Goal: Information Seeking & Learning: Check status

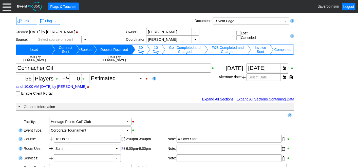
scroll to position [28, 0]
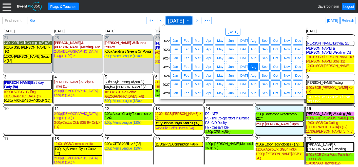
click at [190, 21] on span at bounding box center [188, 21] width 4 height 4
click at [256, 57] on span "Aug" at bounding box center [254, 58] width 8 height 5
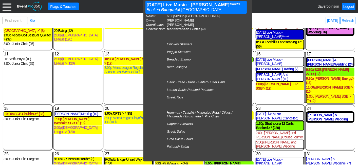
scroll to position [48, 0]
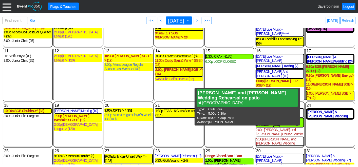
click at [232, 79] on div "15 Thursday 1:30p CPA - > (170) CPA - > Invoice Sent Golf Event at Heritage Poi…" at bounding box center [230, 75] width 50 height 54
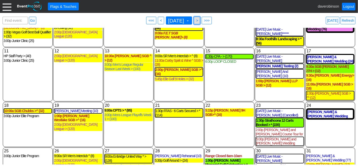
click at [199, 20] on span ">" at bounding box center [197, 20] width 4 height 5
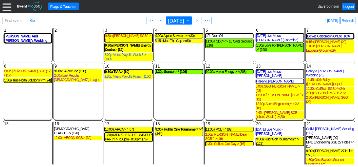
scroll to position [0, 0]
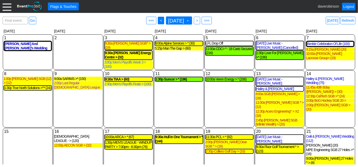
click at [159, 22] on span "<" at bounding box center [161, 20] width 4 height 5
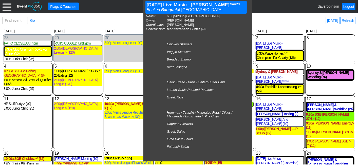
click at [324, 43] on div "3 Saturday" at bounding box center [330, 48] width 50 height 28
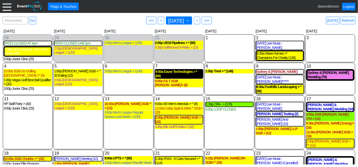
click at [168, 75] on div "9:00a Eavor Technologies > * (66)" at bounding box center [178, 74] width 47 height 9
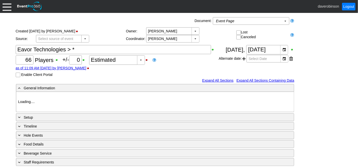
type input "Heritage Pointe Golf Club"
type input "Corporate Tournament"
type input "Scramble"
type input "Shotgun"
type input "Black"
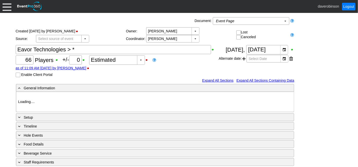
type input "Red"
type input "998949"
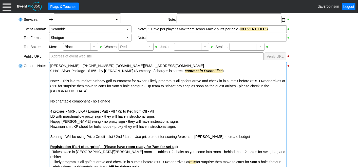
scroll to position [141, 0]
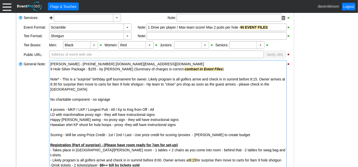
click at [50, 64] on div "[PERSON_NAME] - [PHONE_NUMBER] [DOMAIN_NAME][EMAIL_ADDRESS][DOMAIN_NAME]" at bounding box center [167, 64] width 235 height 5
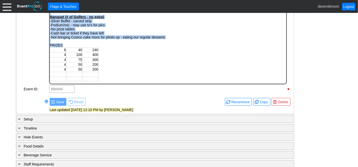
scroll to position [266, 0]
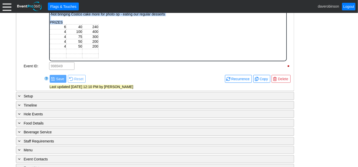
drag, startPoint x: 50, startPoint y: -50, endPoint x: 171, endPoint y: 49, distance: 156.6
copy body "Jessica - 403-305-1686 jessica.you@eavor.com 9 Hole Silver Package - $155 - by …"
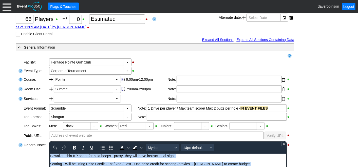
scroll to position [64, 0]
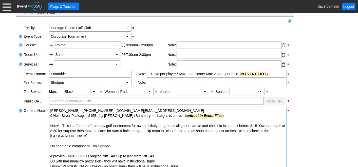
scroll to position [7, 0]
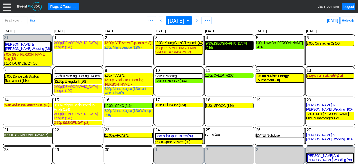
scroll to position [105, 0]
click at [159, 21] on span "<" at bounding box center [161, 20] width 4 height 5
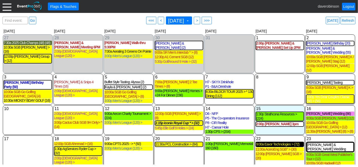
click at [284, 142] on div "9:00a Eavor Technologies > (72)" at bounding box center [279, 144] width 47 height 4
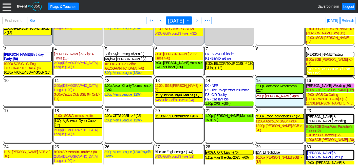
scroll to position [48, 0]
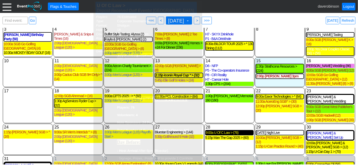
click at [223, 131] on div "9:00a U Of C Law > (76)" at bounding box center [229, 133] width 47 height 4
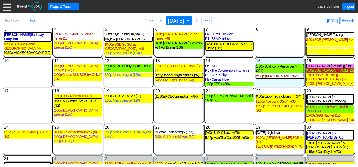
scroll to position [38, 0]
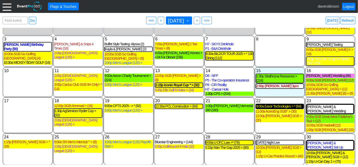
click at [281, 104] on div "9:00a Eavor Technologies > * (64)" at bounding box center [279, 106] width 47 height 4
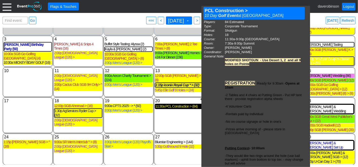
click at [181, 104] on div "11:30a PCL Construction > (84)" at bounding box center [178, 106] width 47 height 4
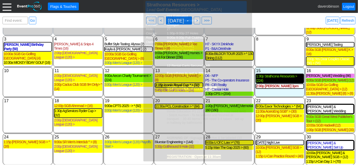
click at [280, 74] on div "1:30p Strathcona Resources > (224)" at bounding box center [279, 78] width 47 height 9
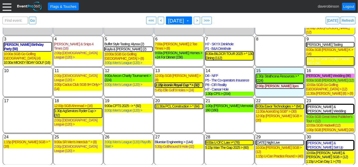
click at [297, 20] on div "Find event: enter title Go ● <<< ● < August 2025 ▼ ● > ● >>> Today Refresh" at bounding box center [179, 20] width 353 height 10
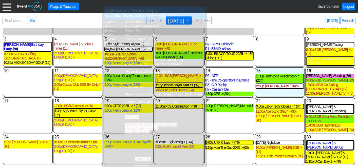
click at [267, 17] on div "Find event: enter title Go ● <<< ● < August 2025 ▼ ● > ● >>> Today Refresh" at bounding box center [179, 20] width 353 height 10
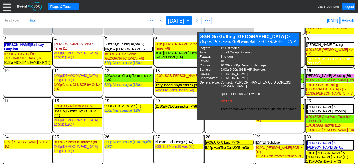
click at [164, 109] on div "20 Wednesday 11:30a PCL Construction > * (84) PCL Construction > * 10 Day Golf …" at bounding box center [179, 116] width 50 height 36
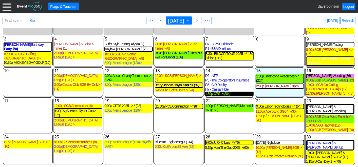
click at [232, 92] on div "1:30p CPS > (204)" at bounding box center [229, 94] width 48 height 4
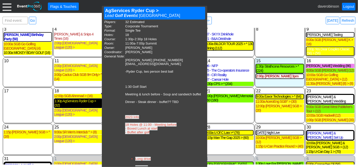
click at [76, 99] on div "1:30p AgServices Ryder Cup > (32)" at bounding box center [77, 103] width 47 height 9
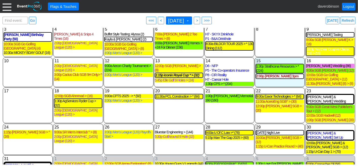
click at [273, 19] on div "Find event: enter title Go ● <<< ● < August 2025 ▼ ● > ● >>> Today Refresh" at bounding box center [179, 20] width 353 height 10
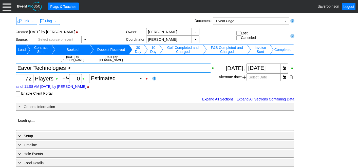
type input "Heritage Pointe Golf Club"
type input "Corporate Tournament"
type input "Shotgun"
type input "1107546"
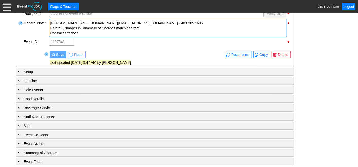
click at [88, 33] on div "Contract attached" at bounding box center [167, 33] width 235 height 5
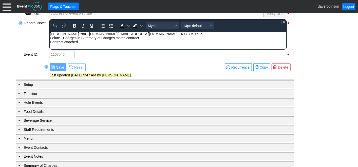
click at [89, 44] on body "Jessica You - jessica.you@eavor.com - 403.305.1686 Pointe - Charges in Summary …" at bounding box center [167, 39] width 237 height 15
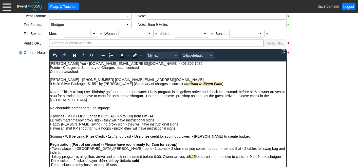
scroll to position [125, 0]
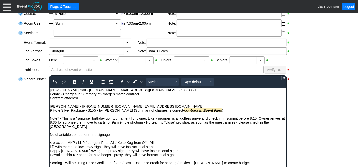
click at [305, 84] on div "- General Information ▼ Loading.... Remove all highlights Facility: ▼ Χ Heritag…" at bounding box center [178, 154] width 329 height 354
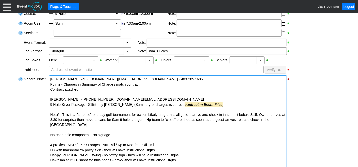
click at [86, 89] on div "Contract attached" at bounding box center [167, 89] width 235 height 5
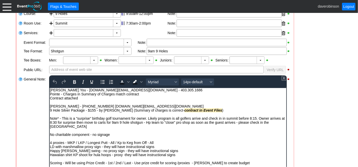
scroll to position [0, 0]
click at [51, 105] on div "Jessica - 403-305-1686 jessica.you@eavor.com" at bounding box center [168, 106] width 236 height 4
click at [29, 118] on div "General Note:" at bounding box center [35, 139] width 25 height 128
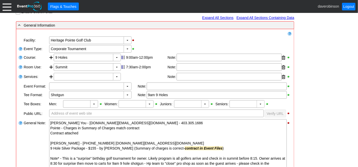
scroll to position [69, 0]
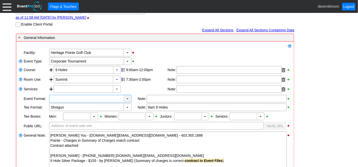
click at [128, 99] on div "▼" at bounding box center [128, 98] width 8 height 7
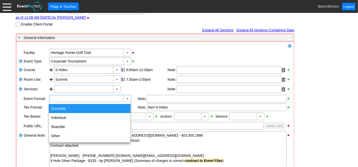
click at [100, 108] on div "Scramble" at bounding box center [90, 108] width 82 height 9
type input "Scramble"
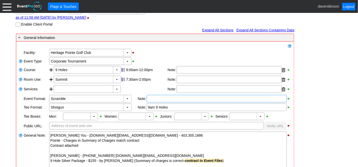
click at [163, 100] on div at bounding box center [217, 99] width 140 height 8
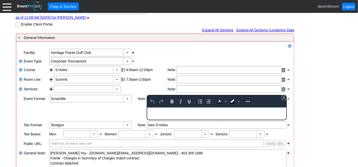
scroll to position [0, 0]
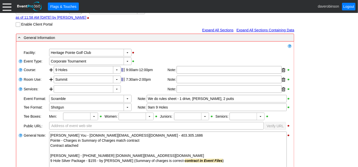
click at [95, 115] on div "▼" at bounding box center [94, 116] width 8 height 7
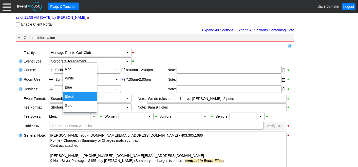
click at [75, 96] on div "Black" at bounding box center [80, 96] width 34 height 9
type input "Black"
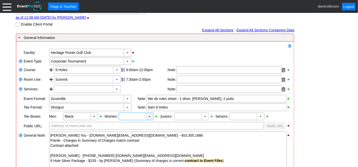
click at [148, 116] on div "▼" at bounding box center [150, 116] width 8 height 7
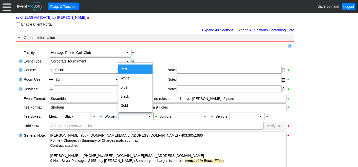
click at [126, 68] on div "Red" at bounding box center [135, 69] width 34 height 9
type input "Red"
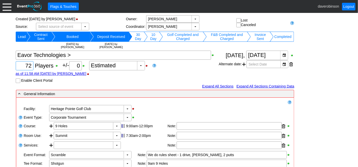
drag, startPoint x: 24, startPoint y: 64, endPoint x: 37, endPoint y: 63, distance: 12.4
click at [37, 63] on div "Χ 72 Players +/- Χ 0 ▼ Χ Estimated as of 11:58 AM on Thursday, 2/20/2025 by dav…" at bounding box center [117, 67] width 203 height 32
type input "2"
type input "64"
click at [183, 75] on div "as of 11:58 AM on Thursday, 2/20/2025 by daverobinson" at bounding box center [117, 74] width 203 height 4
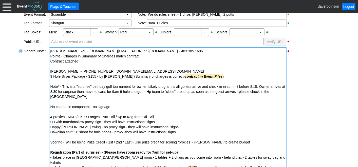
scroll to position [150, 0]
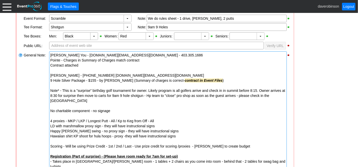
click at [58, 76] on div "Jessica - 403-305-1686 jessica.you@eavor.com" at bounding box center [167, 75] width 235 height 5
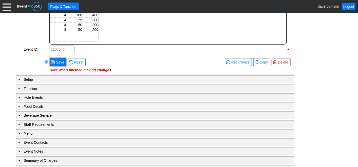
scroll to position [291, 0]
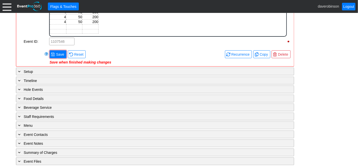
drag, startPoint x: 50, startPoint y: -59, endPoint x: 152, endPoint y: 37, distance: 140.4
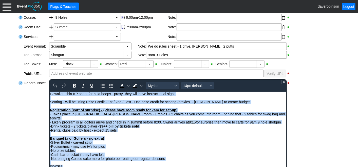
scroll to position [94, 0]
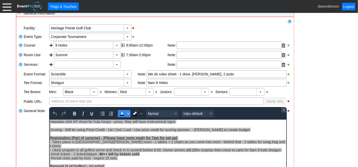
click at [128, 113] on icon "Text color Black" at bounding box center [128, 114] width 3 height 3
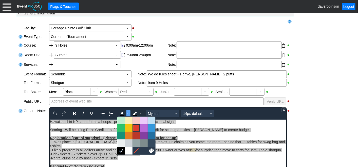
click at [137, 127] on div at bounding box center [136, 128] width 6 height 6
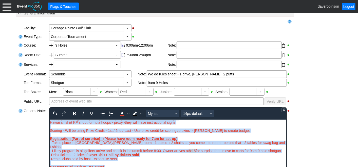
scroll to position [159, 0]
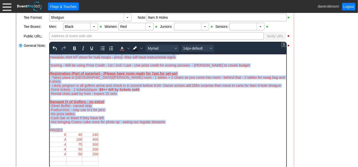
click at [189, 143] on div "6 40 240 4 100 400 4 75 300 4 50 200 4 50 200" at bounding box center [168, 149] width 236 height 34
click at [193, 124] on div "-Not bringing Costco cake more for photo op - eating our regular desserts" at bounding box center [168, 122] width 236 height 4
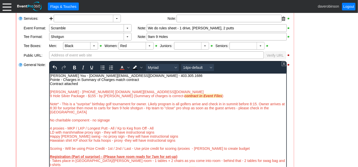
scroll to position [131, 0]
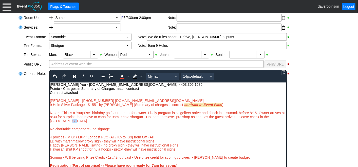
drag, startPoint x: 72, startPoint y: 122, endPoint x: 68, endPoint y: 119, distance: 5.4
click at [68, 119] on div "Note* - This is a "surprise" birthday golf tournament for owner. Likely program…" at bounding box center [168, 117] width 236 height 12
click at [76, 121] on div "Note* - This is a "surprise" birthday golf tournament for owner. Likely program…" at bounding box center [168, 117] width 236 height 12
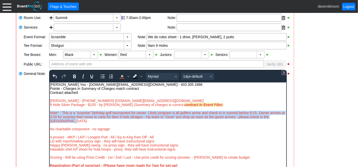
drag, startPoint x: 75, startPoint y: 121, endPoint x: 98, endPoint y: 194, distance: 76.1
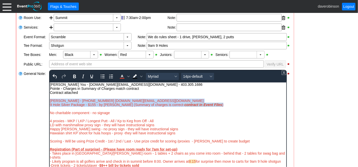
drag, startPoint x: 50, startPoint y: 100, endPoint x: 218, endPoint y: 105, distance: 168.1
click at [218, 105] on div "Jessica - 403-305-1686 jessica.you@eavor.com 9 Hole Silver Package - $155 - by …" at bounding box center [168, 170] width 236 height 143
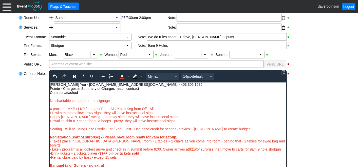
click at [114, 102] on div "No charitable component - no signage 4 proxies - MKP / LKP / Longest Putt - All…" at bounding box center [168, 164] width 236 height 131
drag, startPoint x: 113, startPoint y: 100, endPoint x: 50, endPoint y: 99, distance: 62.9
click at [50, 99] on div "No charitable component - no signage" at bounding box center [168, 101] width 236 height 4
click at [127, 75] on icon "Text color Red" at bounding box center [128, 76] width 3 height 3
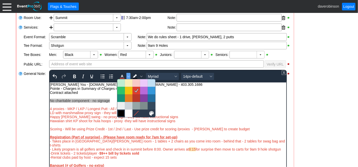
drag, startPoint x: 122, startPoint y: 114, endPoint x: 112, endPoint y: 26, distance: 87.9
click at [122, 114] on div at bounding box center [121, 113] width 6 height 6
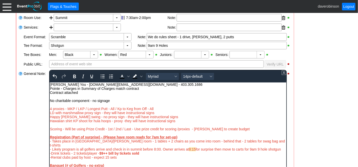
click at [165, 108] on div "4 proxies - MKP / LKP / Longest Putt - All / Kp to Keg from Off - All" at bounding box center [168, 109] width 236 height 4
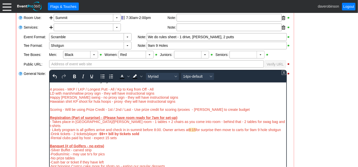
scroll to position [28, 0]
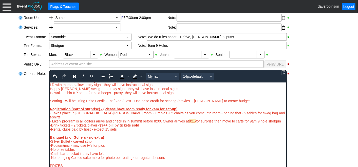
click at [100, 110] on strong "Registration (Part of surprise) - (Please have room ready for 7am for set-up)" at bounding box center [113, 109] width 127 height 4
click at [51, 114] on span "- Takes place in Summit/Meadows room - 1 tables + 2 chairs as you come into roo…" at bounding box center [167, 115] width 235 height 8
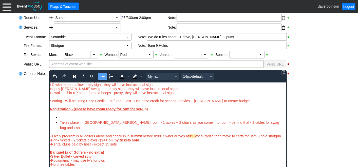
click at [61, 116] on li "Rich Text Area. Press ALT-0 for help." at bounding box center [173, 117] width 226 height 5
click at [60, 122] on span "Takes place in Summit/Meadows room - 1 tables + 2 chairs as you come into room …" at bounding box center [169, 124] width 219 height 9
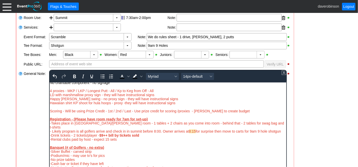
scroll to position [10, 0]
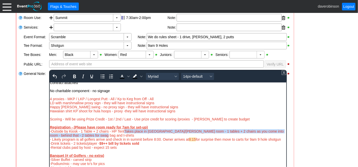
drag, startPoint x: 125, startPoint y: 133, endPoint x: 128, endPoint y: 137, distance: 4.7
click at [128, 137] on div "-Outside by Kiosk - 1 Table + 2 chairs - HP TentTakes place in Summit/Meadows r…" at bounding box center [168, 133] width 236 height 8
click at [124, 132] on span "-Outside by Kiosk - 1 Table + 2 chairs - HP TentTakes place in Summit/Meadows r…" at bounding box center [167, 133] width 234 height 8
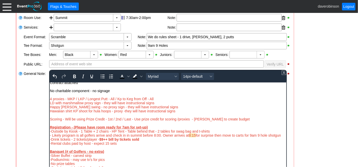
click at [158, 132] on span "-Outside by Kiosk - 1 Table + 2 chairs - HP Tent - Table behind that - 2 tables…" at bounding box center [130, 131] width 160 height 4
click at [141, 132] on span "-Outside by Kiosk - 1 Table + 2 chairs - HP Tent - 2 tables for swag bag and t-…" at bounding box center [115, 131] width 130 height 4
click at [197, 132] on div "-Outside by Kiosk - 1 Table + 2 chairs - HP Tent - 2 tables behind for swag bag…" at bounding box center [168, 131] width 236 height 4
drag, startPoint x: 66, startPoint y: 140, endPoint x: 96, endPoint y: 217, distance: 82.1
click at [49, 135] on html "Jessica You - jessica.you@eavor.com - 403.305.1686 Pointe - Charges in Summary …" at bounding box center [167, 145] width 237 height 146
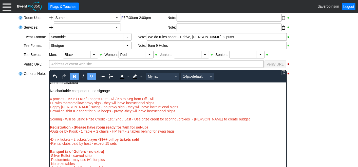
click at [147, 128] on strong "Registration - (Please have room ready for 7am for set-up)" at bounding box center [99, 127] width 98 height 4
click at [146, 128] on strong "Registration - (Please have room ready for 7am for set-up)" at bounding box center [99, 127] width 98 height 4
click at [93, 128] on strong "Registration - (Opens 7:30am)" at bounding box center [75, 127] width 50 height 4
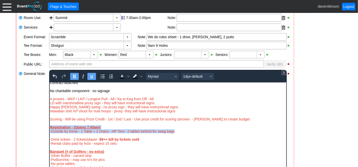
drag, startPoint x: 50, startPoint y: 129, endPoint x: 185, endPoint y: 133, distance: 134.6
click at [185, 133] on div "No charitable component - no signage 4 proxies - MKP / LKP / Longest Putt - All…" at bounding box center [168, 152] width 236 height 127
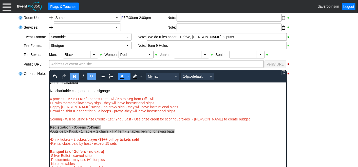
click at [123, 75] on icon "Text color Black" at bounding box center [122, 76] width 6 height 6
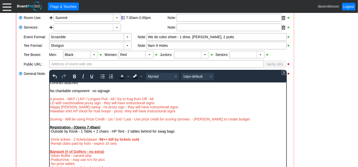
click at [135, 122] on div "Rich Text Area. Press ALT-0 for help." at bounding box center [168, 123] width 236 height 4
click at [111, 127] on div "Registration - (Opens 7:45am)" at bounding box center [168, 127] width 236 height 4
drag, startPoint x: 73, startPoint y: 128, endPoint x: 102, endPoint y: 128, distance: 29.1
click at [102, 128] on div "Registration - (Opens 7:45am)" at bounding box center [168, 127] width 236 height 4
click at [141, 75] on icon "Background color Black" at bounding box center [141, 76] width 3 height 3
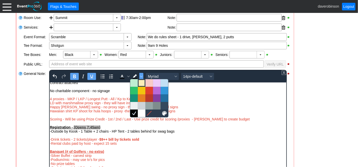
click at [142, 81] on div at bounding box center [142, 83] width 6 height 6
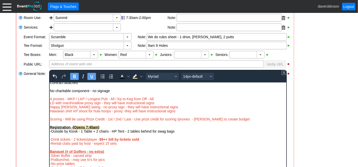
click at [169, 150] on div "Rich Text Area. Press ALT-0 for help." at bounding box center [168, 147] width 236 height 4
click at [32, 119] on div "General Note:" at bounding box center [35, 133] width 25 height 128
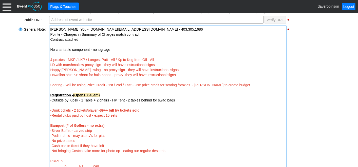
scroll to position [188, 0]
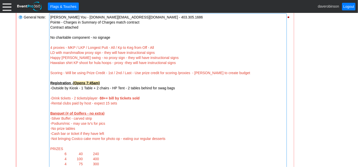
click at [54, 92] on div at bounding box center [167, 93] width 235 height 5
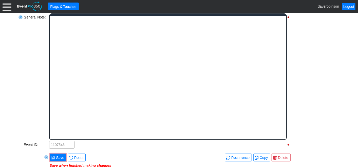
scroll to position [0, 0]
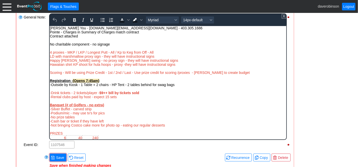
click at [55, 88] on div "Rich Text Area. Press ALT-0 for help." at bounding box center [168, 89] width 236 height 4
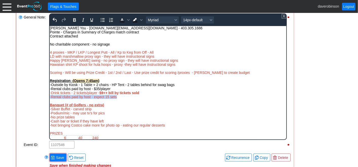
drag, startPoint x: 121, startPoint y: 99, endPoint x: 48, endPoint y: 98, distance: 72.2
click at [49, 98] on html "Jessica You - jessica.you@eavor.com - 403.305.1686 Pointe - Charges in Summary …" at bounding box center [167, 99] width 237 height 146
click at [144, 95] on div "-Drink tickets - 2 tickets/player - $9++ bill by tickets sold" at bounding box center [168, 93] width 236 height 4
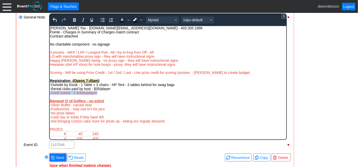
drag, startPoint x: 101, startPoint y: 95, endPoint x: 97, endPoint y: 115, distance: 20.6
click at [49, 93] on html "Jessica You - jessica.you@eavor.com - 403.305.1686 Pointe - Charges in Summary …" at bounding box center [167, 97] width 237 height 142
click at [123, 18] on icon "Text color Black" at bounding box center [122, 20] width 6 height 6
click at [173, 100] on div "Banquet (# of Golfers - no extra)" at bounding box center [168, 101] width 236 height 4
click at [101, 93] on div "-Drink tickets - 2 tickets/player" at bounding box center [168, 93] width 236 height 4
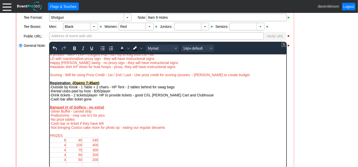
scroll to position [28, 0]
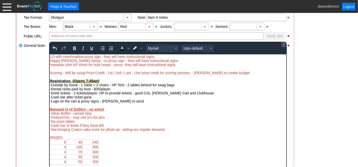
click at [24, 107] on div "General Note:" at bounding box center [35, 105] width 25 height 128
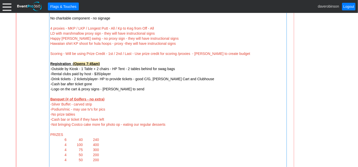
scroll to position [216, 0]
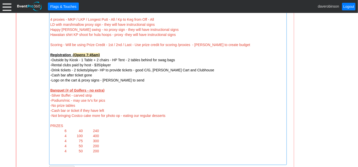
click at [109, 90] on div "Banquet (# of Golfers - no extra)" at bounding box center [167, 90] width 235 height 5
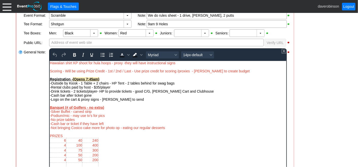
scroll to position [38, 0]
click at [110, 107] on div "Banquet (# of Golfers - no extra)" at bounding box center [168, 107] width 236 height 4
drag, startPoint x: 110, startPoint y: 107, endPoint x: 49, endPoint y: 107, distance: 61.3
click at [49, 107] on body "Jessica You - jessica.you@eavor.com - 403.305.1686 Pointe - Charges in Summary …" at bounding box center [167, 99] width 237 height 150
click at [121, 54] on icon "Text color Black" at bounding box center [122, 54] width 2 height 3
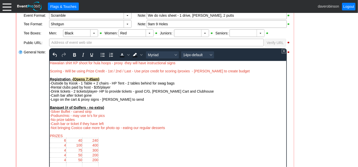
click at [131, 112] on div "-Silver Buffet - carved strip" at bounding box center [168, 111] width 236 height 4
drag, startPoint x: 93, startPoint y: 112, endPoint x: 98, endPoint y: 169, distance: 56.4
click at [49, 110] on html "Jessica You - jessica.you@eavor.com - 403.305.1686 Pointe - Charges in Summary …" at bounding box center [167, 99] width 237 height 150
click at [121, 54] on icon "Text color Black" at bounding box center [122, 55] width 6 height 6
click at [123, 116] on div "-Podium/mic - may use tv's for pics" at bounding box center [168, 116] width 236 height 4
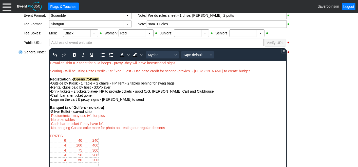
click at [118, 108] on div "Banquet (# of Golfers - no extra)" at bounding box center [168, 107] width 236 height 4
click at [105, 117] on div "-Podium/mic - may use tv's for pics" at bounding box center [168, 116] width 236 height 4
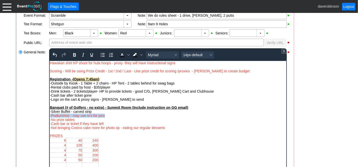
drag, startPoint x: 105, startPoint y: 116, endPoint x: 98, endPoint y: 171, distance: 54.9
click at [49, 114] on html "Jessica You - jessica.you@eavor.com - 403.305.1686 Pointe - Charges in Summary …" at bounding box center [167, 99] width 237 height 150
click at [122, 54] on icon "Text color Black" at bounding box center [122, 54] width 2 height 3
click at [124, 119] on div "-No prize tables" at bounding box center [168, 120] width 236 height 4
drag, startPoint x: 81, startPoint y: 120, endPoint x: 49, endPoint y: 120, distance: 31.9
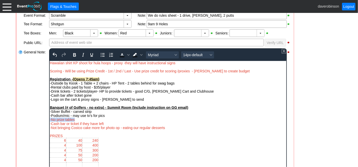
click at [50, 120] on div "-No prize tables" at bounding box center [168, 120] width 236 height 4
click at [121, 54] on icon "Text color Black" at bounding box center [122, 55] width 6 height 6
click at [121, 117] on div "-Podium/mic - may use tv's for pics" at bounding box center [168, 116] width 236 height 4
click at [110, 124] on div "-Cash bar or ticket if they have left" at bounding box center [168, 124] width 236 height 4
drag, startPoint x: 110, startPoint y: 124, endPoint x: 96, endPoint y: 123, distance: 14.0
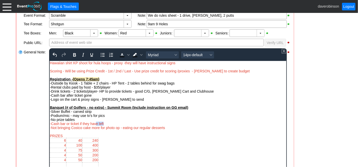
click at [96, 123] on div "-Cash bar or ticket if they have left" at bounding box center [168, 124] width 236 height 4
click at [121, 120] on div "-No prize tables" at bounding box center [168, 120] width 236 height 4
drag, startPoint x: 176, startPoint y: 135, endPoint x: 175, endPoint y: 131, distance: 4.9
click at [176, 135] on div "PRIZES" at bounding box center [168, 136] width 236 height 4
drag, startPoint x: 167, startPoint y: 129, endPoint x: 50, endPoint y: 128, distance: 116.6
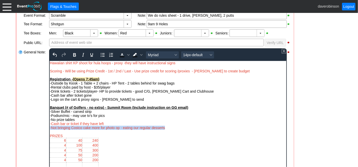
click at [50, 128] on div "-Not bringing Costco cake more for photo op - eating our regular desserts" at bounding box center [168, 128] width 236 height 4
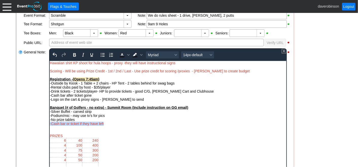
drag, startPoint x: 107, startPoint y: 125, endPoint x: 97, endPoint y: 183, distance: 59.6
click at [49, 123] on html "Jessica You - jessica.you@eavor.com - 403.305.1686 Pointe - Charges in Summary …" at bounding box center [167, 99] width 237 height 150
click at [121, 54] on icon "Text color Black" at bounding box center [122, 54] width 2 height 3
click at [174, 141] on div "6 40 240 4 100 400 4 75 300 4 50 200 4 50 200" at bounding box center [168, 155] width 236 height 34
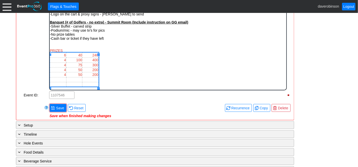
drag, startPoint x: 116, startPoint y: 66, endPoint x: 94, endPoint y: 32, distance: 40.1
click at [49, 57] on html "Jessica You - jessica.you@eavor.com - 403.305.1686 Pointe - Charges in Summary …" at bounding box center [167, 14] width 237 height 150
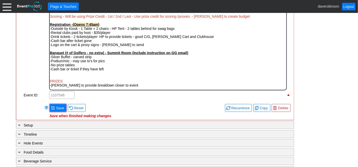
scroll to position [8, 0]
click at [88, 86] on div "-Rental clubs paid by host - $35/player -Drink tickets - 2 tickets/player- HP t…" at bounding box center [168, 59] width 236 height 57
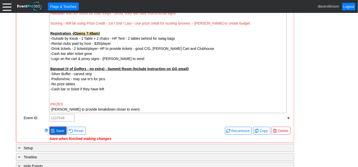
click at [62, 130] on span "Save" at bounding box center [60, 130] width 10 height 5
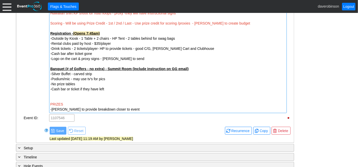
drag, startPoint x: 68, startPoint y: 103, endPoint x: 62, endPoint y: 104, distance: 5.6
click at [62, 104] on div "PRIZES" at bounding box center [167, 104] width 235 height 5
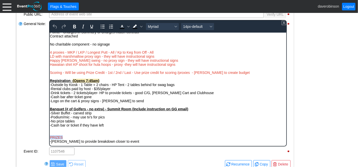
drag, startPoint x: 64, startPoint y: 136, endPoint x: 98, endPoint y: 166, distance: 44.7
click at [49, 138] on html "Jessica You - jessica.you@eavor.com - 403.305.1686 Pointe - Charges in Summary …" at bounding box center [167, 86] width 237 height 120
click at [119, 28] on icon "Text color Black" at bounding box center [122, 27] width 6 height 6
click at [129, 122] on div "-No prize tables" at bounding box center [168, 121] width 236 height 4
click at [129, 142] on div "-Rental clubs paid by host - $35/player -Drink tickets - 2 tickets/player- HP t…" at bounding box center [168, 115] width 236 height 57
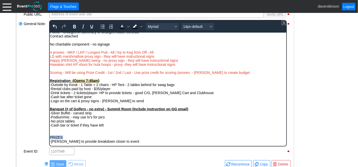
drag, startPoint x: 63, startPoint y: 138, endPoint x: 98, endPoint y: 167, distance: 45.7
click at [49, 137] on html "Jessica You - jessica.you@eavor.com - 403.305.1686 Pointe - Charges in Summary …" at bounding box center [167, 86] width 237 height 120
click at [72, 26] on icon "Bold" at bounding box center [74, 27] width 6 height 6
click at [93, 25] on icon "Underline" at bounding box center [91, 27] width 6 height 6
click at [160, 132] on div "Rich Text Area. Press ALT-0 for help." at bounding box center [168, 133] width 236 height 4
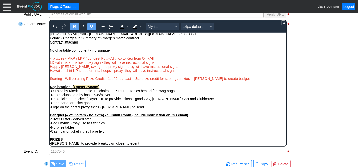
scroll to position [0, 0]
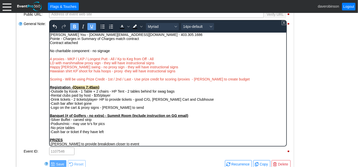
click at [232, 79] on div "Scoring - Will be using Prize Credit - 1st / 2nd / Last - Use prize credit for …" at bounding box center [168, 79] width 236 height 4
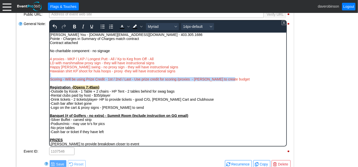
drag, startPoint x: 221, startPoint y: 80, endPoint x: 51, endPoint y: 77, distance: 169.8
click at [51, 77] on div "No charitable component - no signage 4 proxies - MKP / LKP / Longest Putt - All…" at bounding box center [168, 97] width 236 height 97
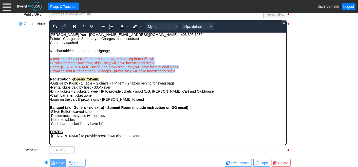
drag, startPoint x: 176, startPoint y: 70, endPoint x: 50, endPoint y: 59, distance: 125.7
click at [50, 59] on div "No charitable component - no signage 4 proxies - MKP / LKP / Longest Putt - All…" at bounding box center [168, 93] width 236 height 89
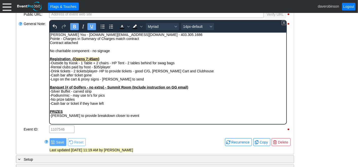
click at [217, 88] on div "Banquet (# of Golfers - no extra) - Summit Room (Include instruction on GG emai…" at bounding box center [168, 87] width 236 height 4
click at [137, 82] on div "Rich Text Area. Press ALT-0 for help." at bounding box center [168, 83] width 236 height 4
click at [136, 79] on div "-Logo on the cart & proxy signs - Jessica to send" at bounding box center [168, 79] width 236 height 4
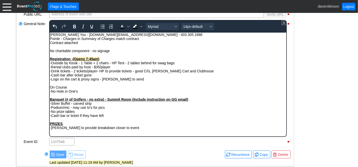
click at [71, 87] on div "On Course" at bounding box center [168, 87] width 236 height 4
drag, startPoint x: 70, startPoint y: 88, endPoint x: 49, endPoint y: 89, distance: 21.3
click at [49, 89] on html "Jessica You - jessica.you@eavor.com - 403.305.1686 Pointe - Charges in Summary …" at bounding box center [167, 82] width 237 height 100
click at [76, 28] on icon "Bold" at bounding box center [74, 27] width 6 height 6
click at [91, 26] on icon "Underline" at bounding box center [91, 27] width 3 height 4
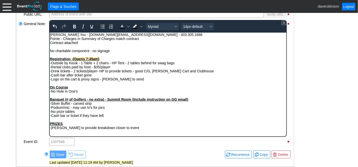
click at [83, 91] on div "-No Hole in One's" at bounding box center [168, 91] width 236 height 4
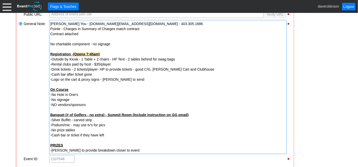
click at [35, 88] on div "General Note:" at bounding box center [35, 87] width 25 height 135
click at [87, 104] on div "-NO vendors/sponsors" at bounding box center [167, 104] width 235 height 5
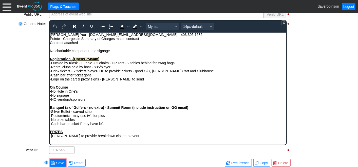
click at [86, 101] on div "-NO vendors/sponsors" at bounding box center [168, 99] width 236 height 4
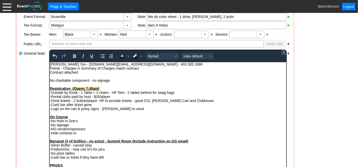
scroll to position [150, 0]
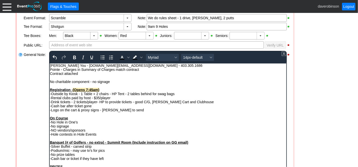
click at [19, 121] on div at bounding box center [20, 114] width 5 height 128
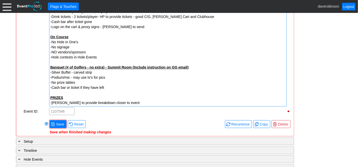
scroll to position [234, 0]
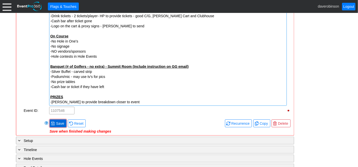
click at [53, 121] on span "● Save" at bounding box center [58, 123] width 14 height 5
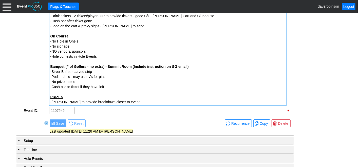
click at [101, 71] on div "-Silver Buffet - carved strip" at bounding box center [167, 71] width 235 height 5
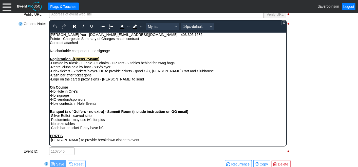
scroll to position [209, 0]
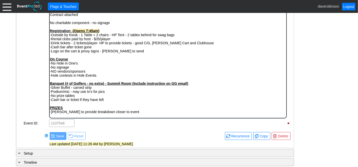
click at [95, 91] on span "-Podium/mic - may use tv's for pics" at bounding box center [77, 91] width 55 height 4
click at [97, 89] on div "-Silver Buffet - carved strip" at bounding box center [168, 87] width 236 height 4
click at [21, 85] on div at bounding box center [20, 55] width 5 height 128
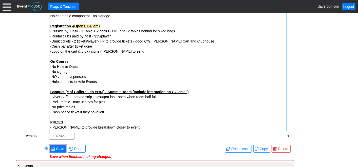
scroll to position [265, 0]
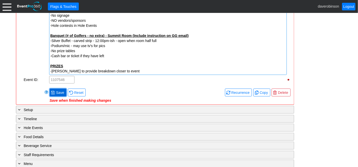
click at [57, 91] on span "Save" at bounding box center [60, 92] width 10 height 5
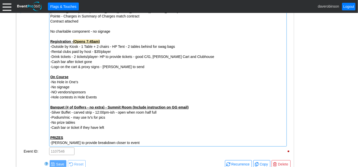
scroll to position [181, 0]
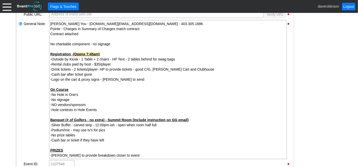
click at [16, 90] on div "- General Information ▼ Loading.... Remove all highlights Facility: ▼ Χ Heritag…" at bounding box center [155, 56] width 279 height 268
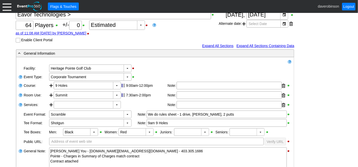
scroll to position [40, 0]
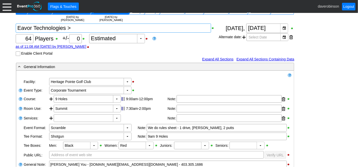
click at [78, 29] on textarea at bounding box center [114, 28] width 196 height 9
type textarea "Eavor Technologies > *"
click at [177, 43] on div "Χ 64 Players +/- Χ 0 ▼ Χ Estimated as of 11:08 AM on Friday, 8/15/2025 by daver…" at bounding box center [117, 40] width 203 height 32
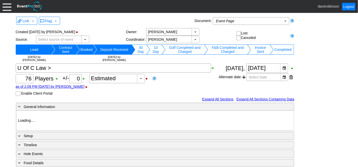
type input "Heritage Pointe Golf Club"
type input "Corporate Tournament"
type input "Scramble"
type input "Shotgun"
type input "Black"
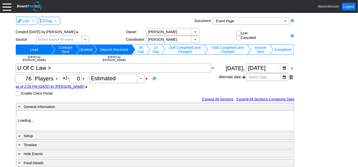
type input "Red"
type input "1066354"
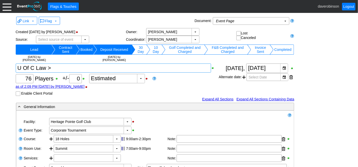
click at [65, 69] on textarea at bounding box center [114, 68] width 196 height 9
type textarea "U Of C Law >*"
click at [150, 50] on td "10 Day" at bounding box center [155, 50] width 11 height 10
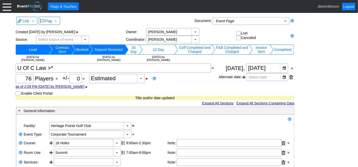
click at [155, 49] on td "10 Day" at bounding box center [159, 50] width 32 height 10
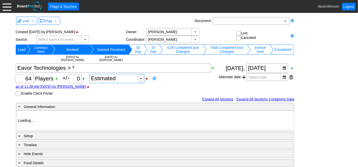
type input "Heritage Pointe Golf Club"
type input "Corporate Tournament"
type input "Scramble"
type input "Shotgun"
type input "Black"
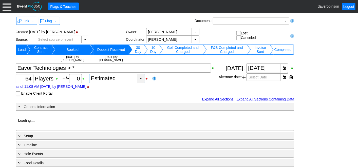
type input "Red"
type input "1107546"
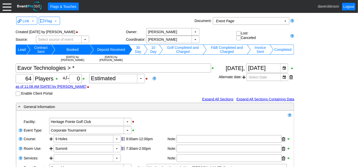
click at [151, 50] on td "10 Day" at bounding box center [153, 50] width 11 height 10
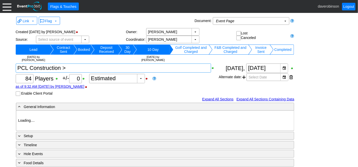
type input "Heritage Pointe Golf Club"
type input "Corporate Tournament"
type input "Scramble"
type input "Shotgun"
type input "Black"
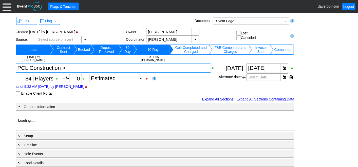
type input "Red"
type input "1170007"
click at [79, 70] on textarea at bounding box center [114, 68] width 196 height 9
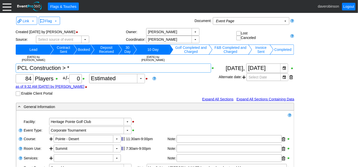
type textarea "PCL Construction > *"
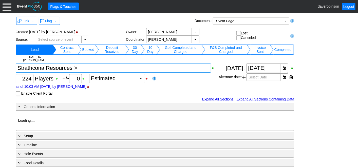
type input "Heritage Pointe Golf Club"
type input "Corporate Tournament"
type input "Scramble"
type input "Shotgun"
type input "Black"
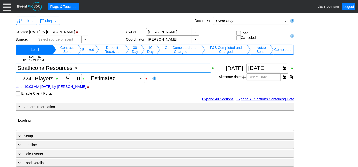
type input "Red"
type input "1039882"
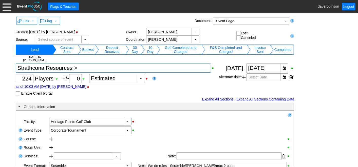
click at [83, 68] on textarea at bounding box center [114, 68] width 196 height 9
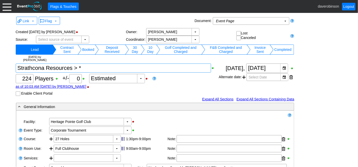
type textarea "Strathcona Resources > *"
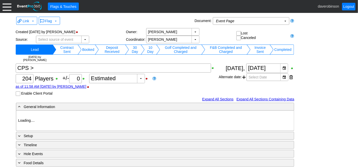
type input "Heritage Pointe Golf Club"
type input "Corporate Tournament"
type input "Scramble"
type input "Shotgun"
type input "Black"
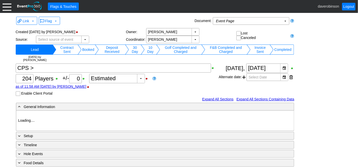
type input "Red"
type input "1027880"
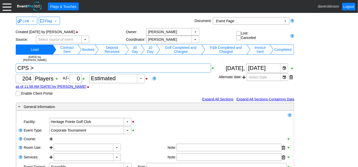
click at [51, 69] on textarea at bounding box center [114, 68] width 196 height 9
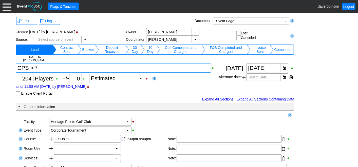
type textarea "CPS > *"
click at [175, 88] on div "as of 11:58 AM [DATE] by [PERSON_NAME]" at bounding box center [117, 87] width 203 height 4
